Goal: Find specific page/section: Find specific page/section

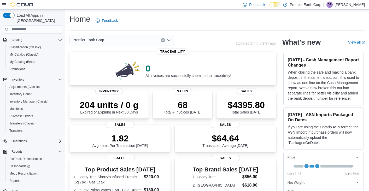
scroll to position [26, 0]
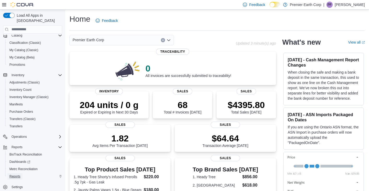
click at [18, 174] on span "Reports" at bounding box center [14, 176] width 11 height 4
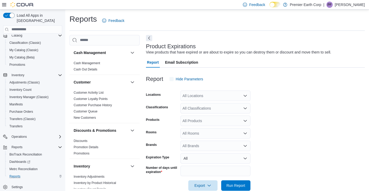
scroll to position [10, 0]
